Goal: Task Accomplishment & Management: Use online tool/utility

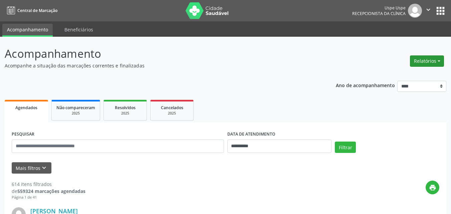
click at [439, 60] on button "Relatórios" at bounding box center [427, 60] width 34 height 11
click at [396, 74] on link "Agendamentos" at bounding box center [408, 75] width 72 height 9
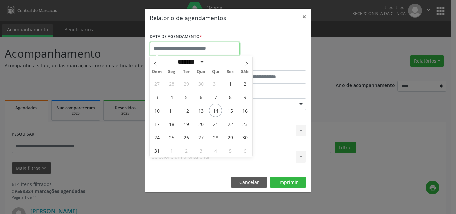
click at [189, 48] on input "text" at bounding box center [195, 48] width 90 height 13
click at [213, 112] on span "14" at bounding box center [215, 110] width 13 height 13
type input "**********"
click at [213, 112] on span "14" at bounding box center [215, 110] width 13 height 13
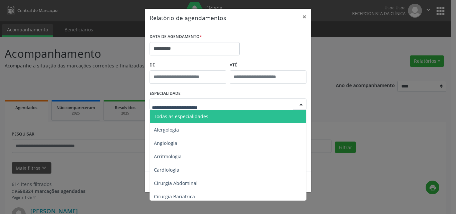
click at [183, 118] on span "Todas as especialidades" at bounding box center [181, 116] width 54 height 6
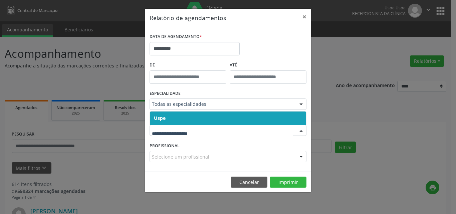
click at [167, 120] on span "Uspe" at bounding box center [228, 118] width 156 height 13
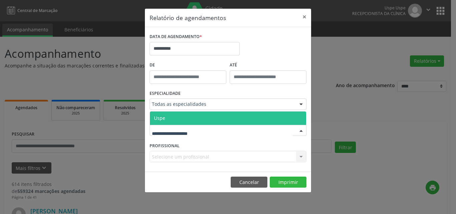
click at [168, 120] on span "Uspe" at bounding box center [228, 118] width 156 height 13
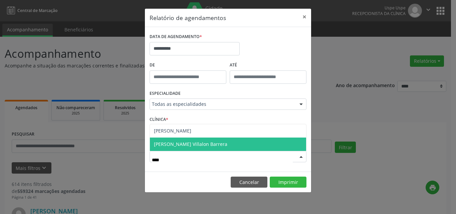
type input "*****"
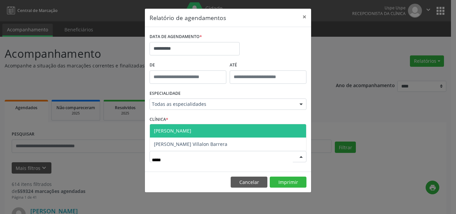
click at [204, 131] on span "[PERSON_NAME]" at bounding box center [228, 130] width 156 height 13
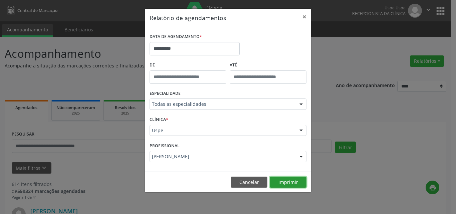
click at [283, 178] on button "Imprimir" at bounding box center [288, 182] width 37 height 11
